Goal: Task Accomplishment & Management: Manage account settings

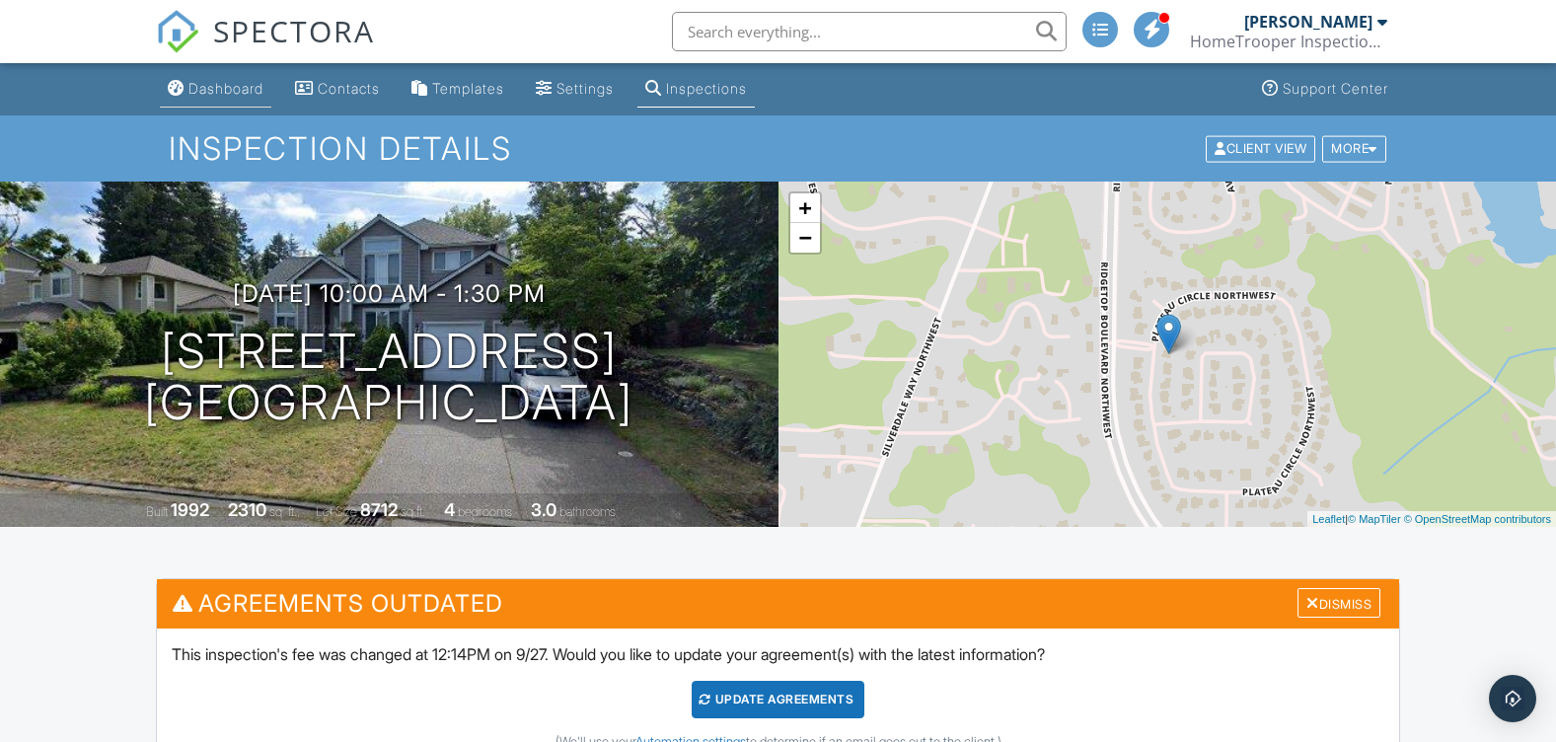
click at [204, 92] on div "Dashboard" at bounding box center [225, 88] width 75 height 17
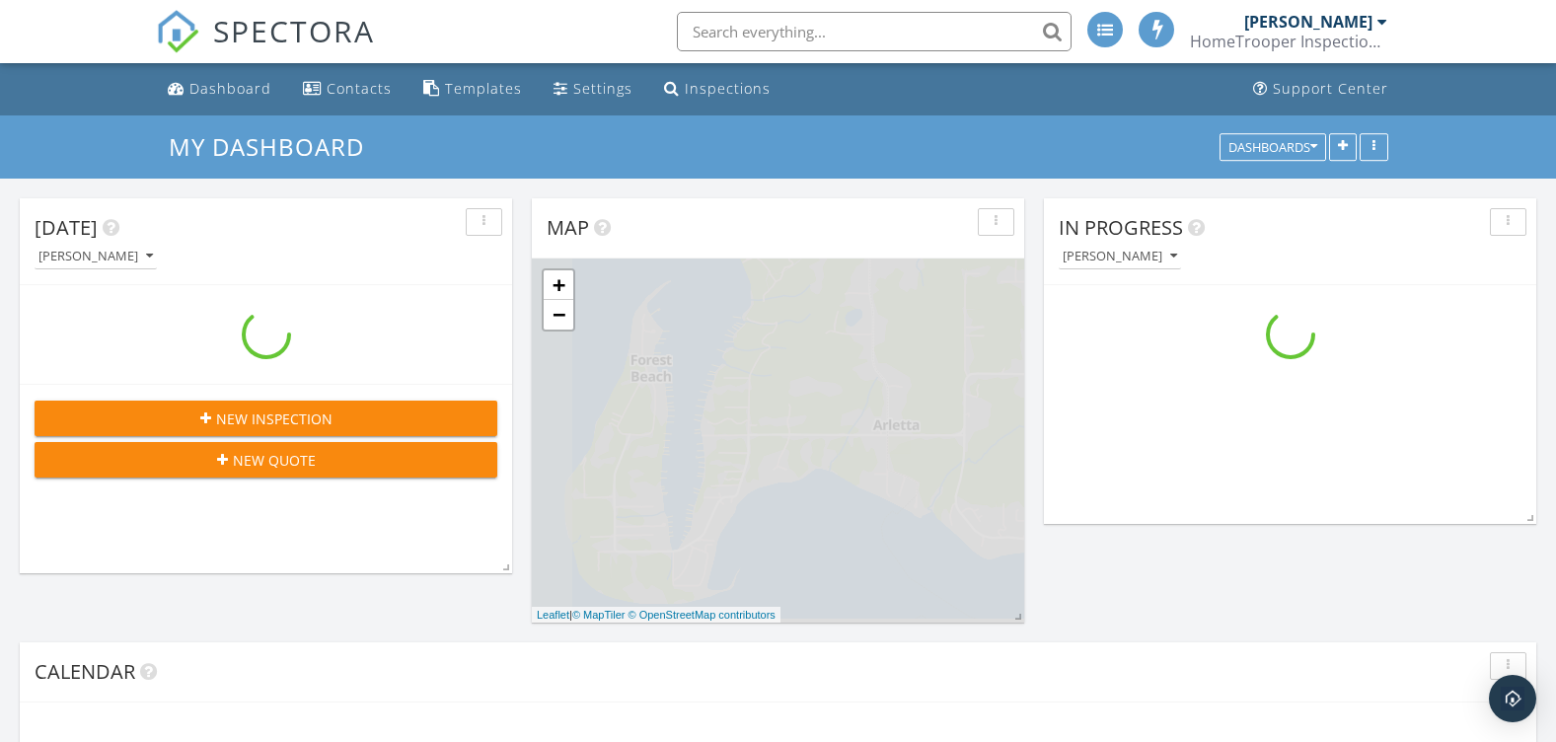
scroll to position [1382, 1586]
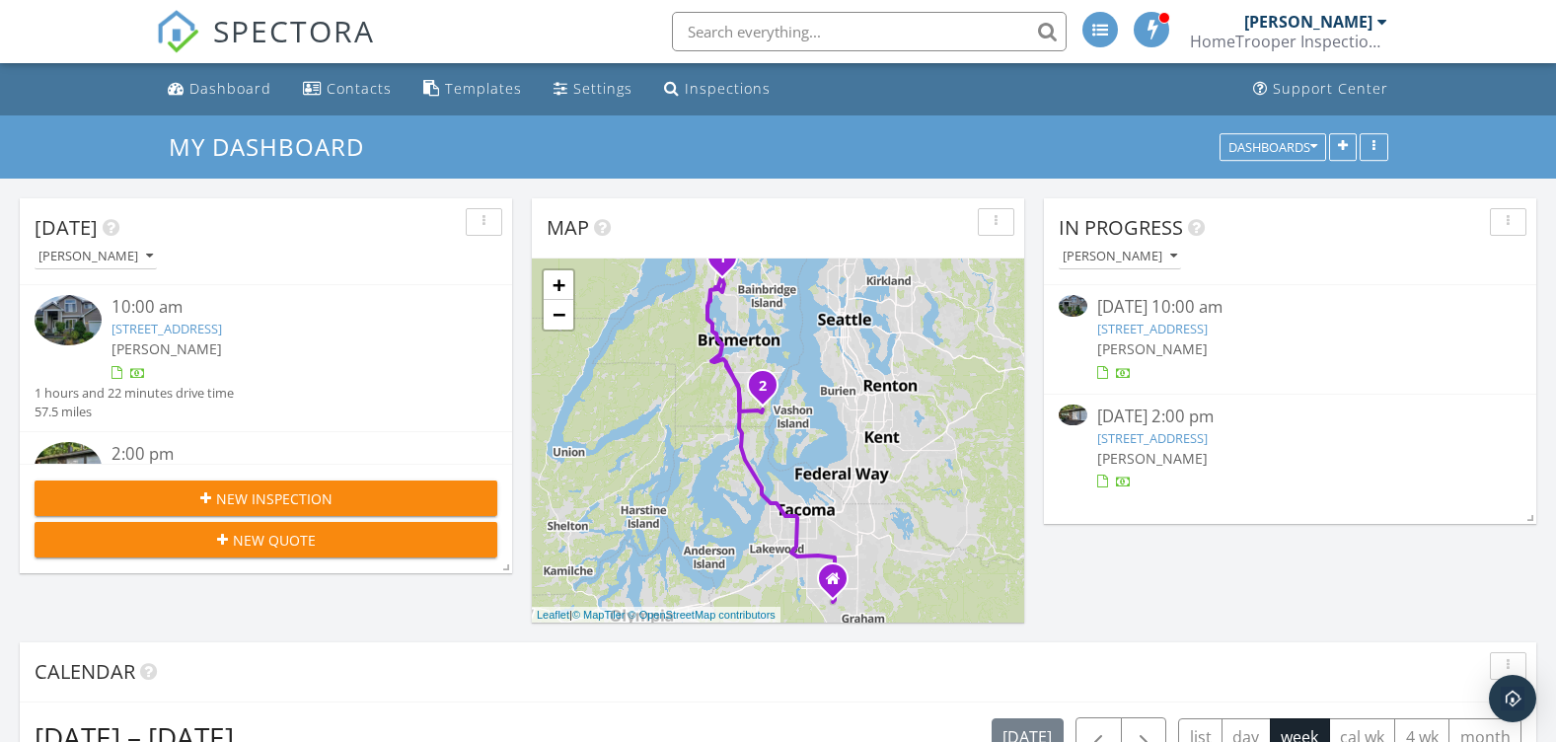
click at [1193, 326] on link "12674 Plateau Cir NW, Silverdale, WA 98383" at bounding box center [1152, 329] width 110 height 18
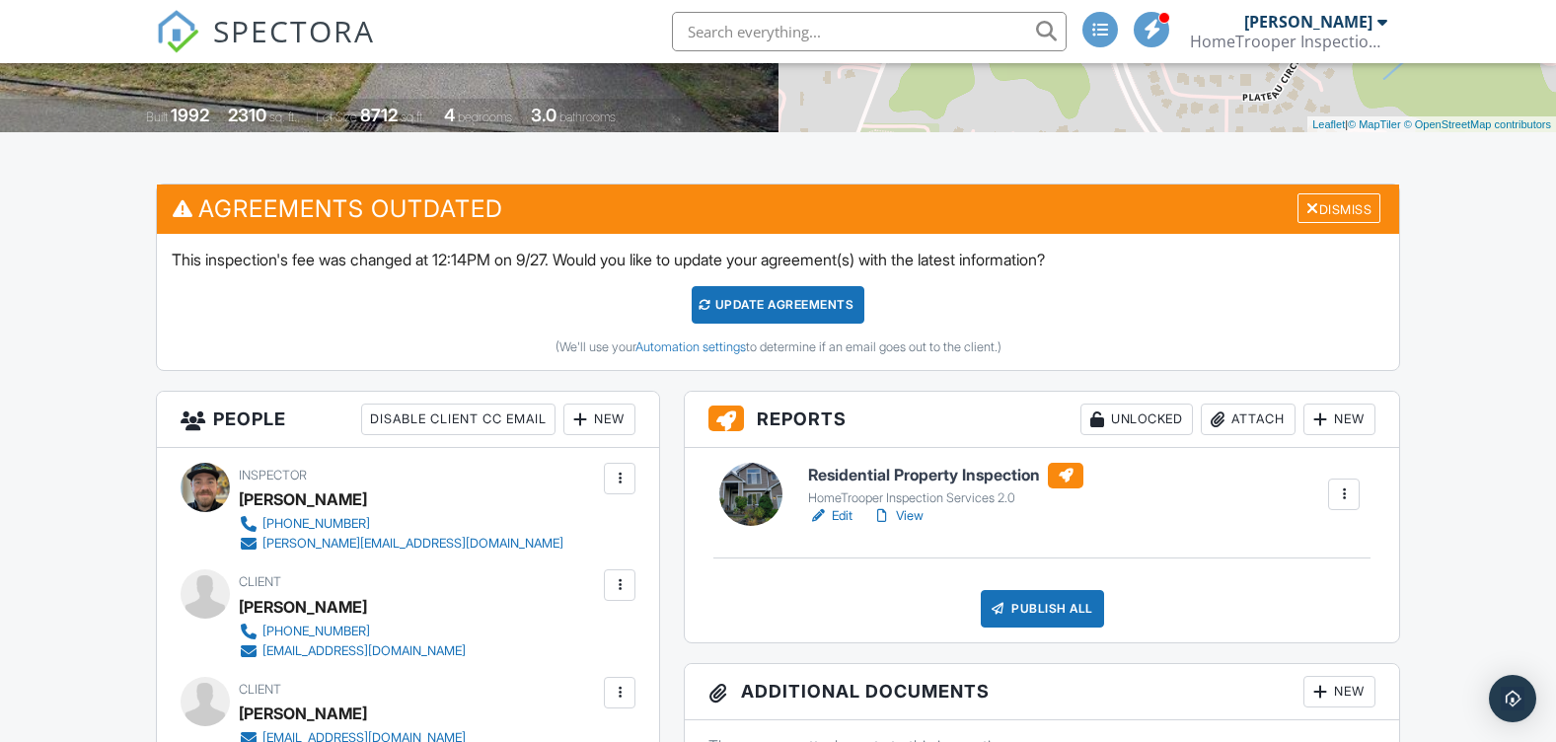
scroll to position [99, 0]
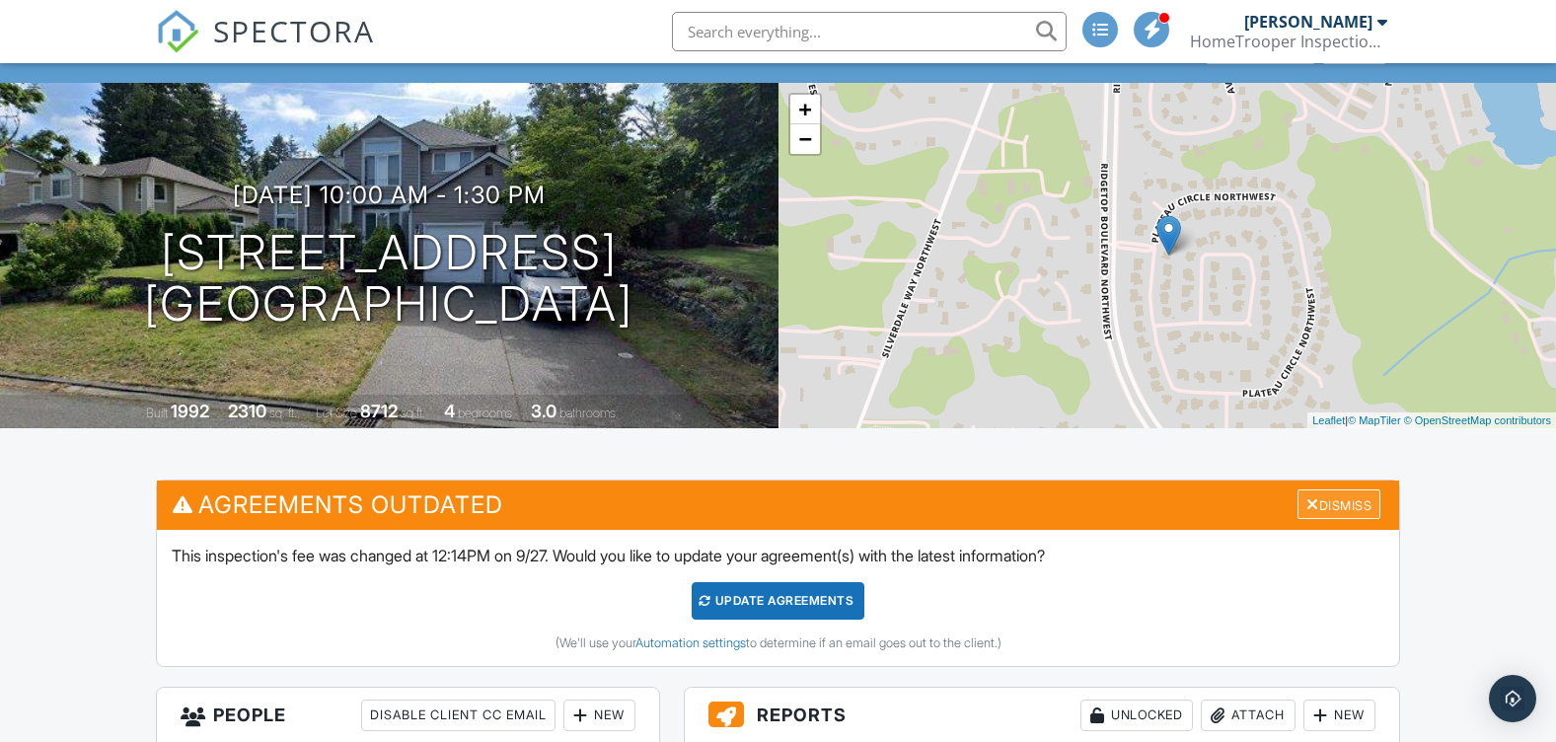
click at [1329, 491] on div "Dismiss" at bounding box center [1338, 504] width 83 height 31
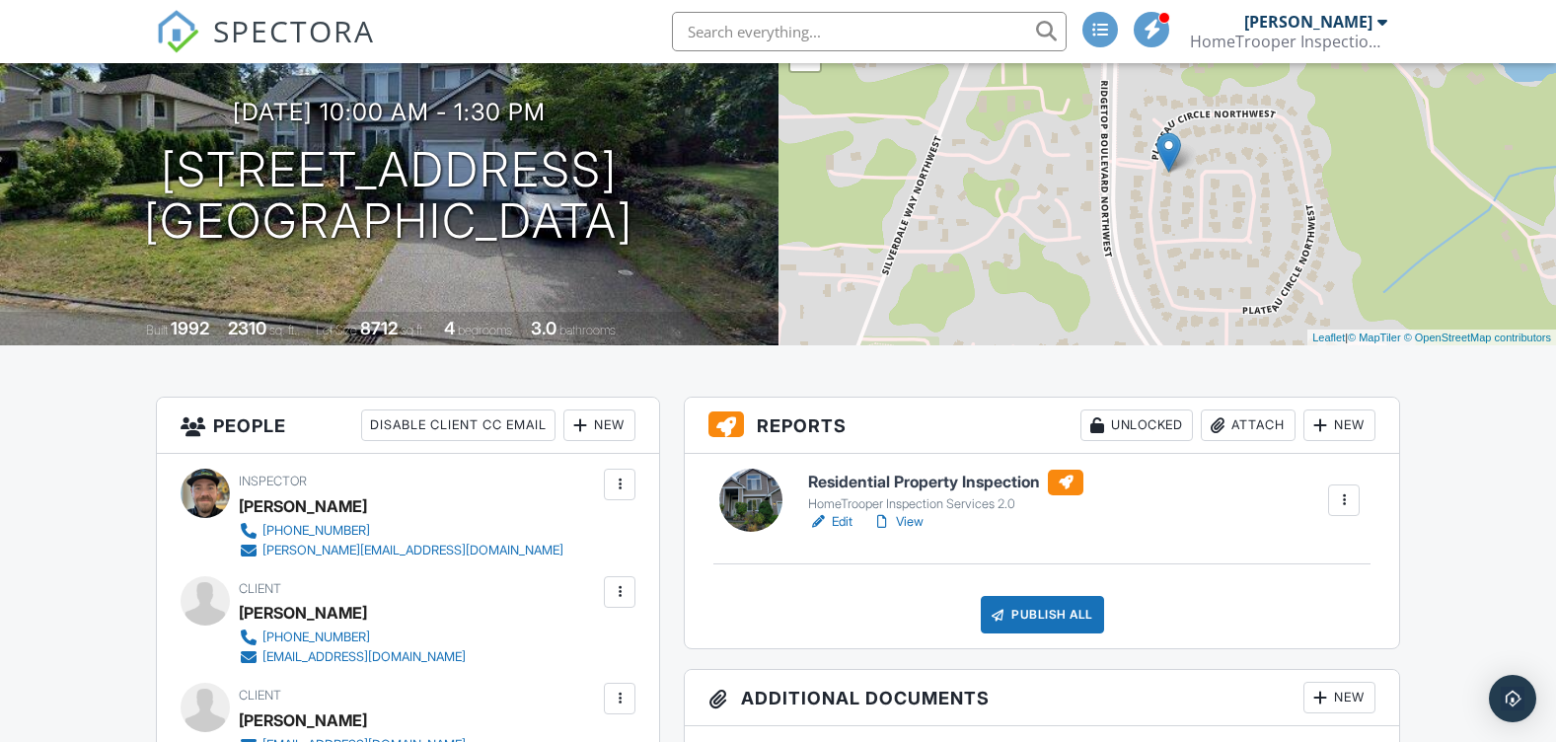
scroll to position [197, 0]
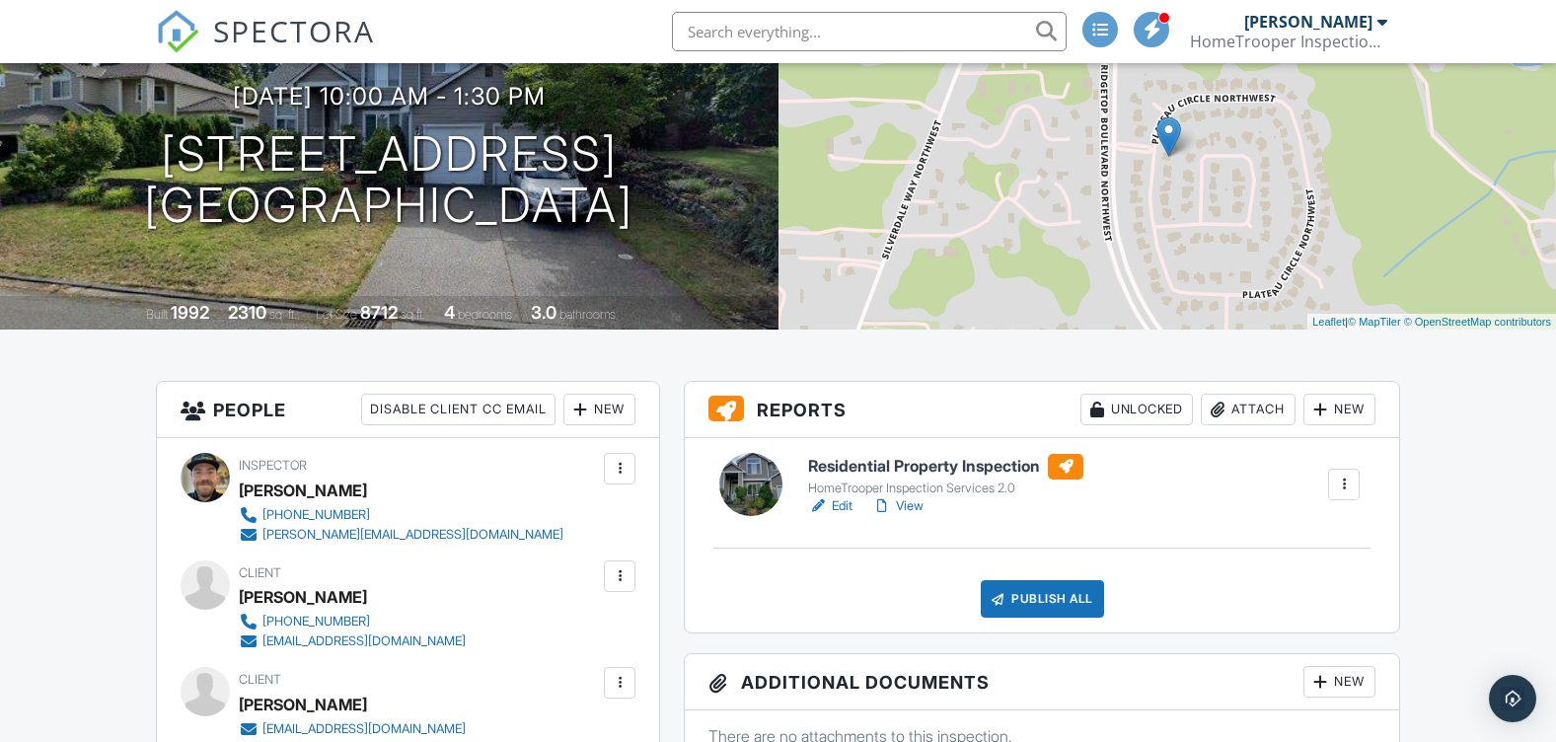
click at [908, 504] on link "View" at bounding box center [897, 506] width 51 height 20
